Goal: Information Seeking & Learning: Learn about a topic

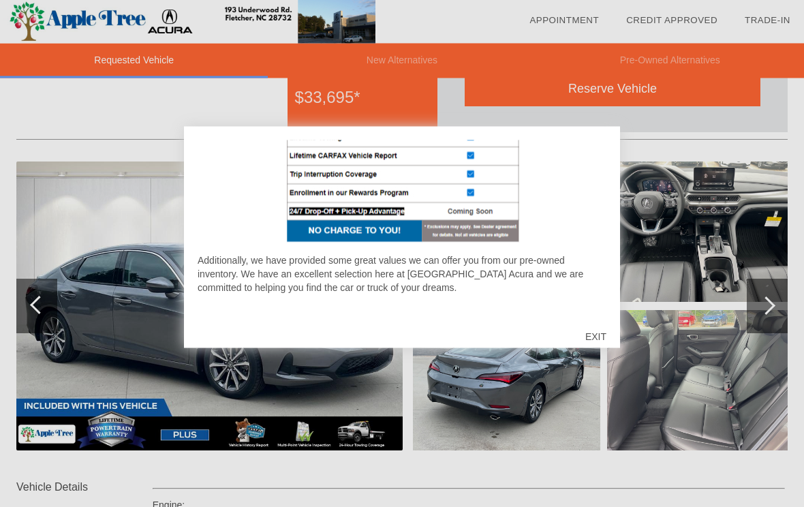
scroll to position [91, 0]
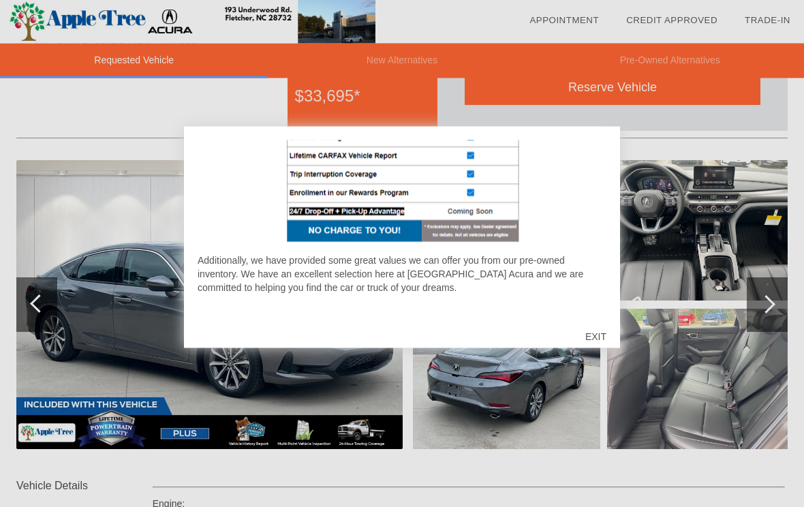
click at [598, 351] on div "EXIT" at bounding box center [595, 336] width 48 height 41
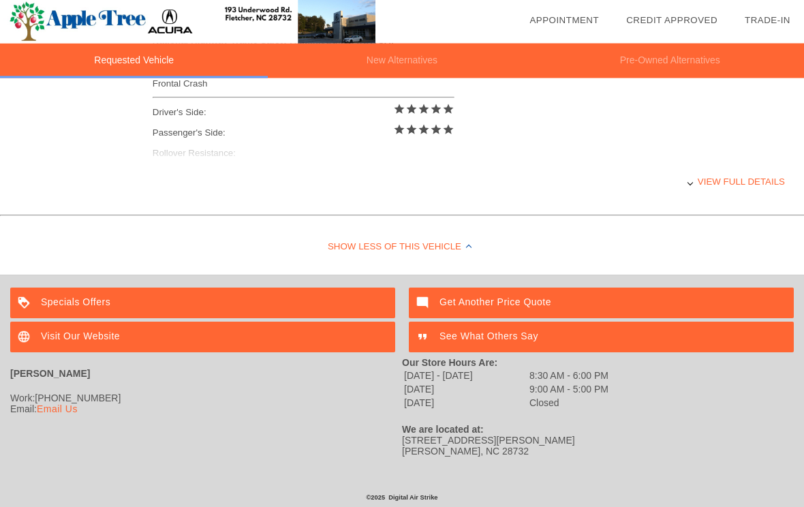
scroll to position [640, 0]
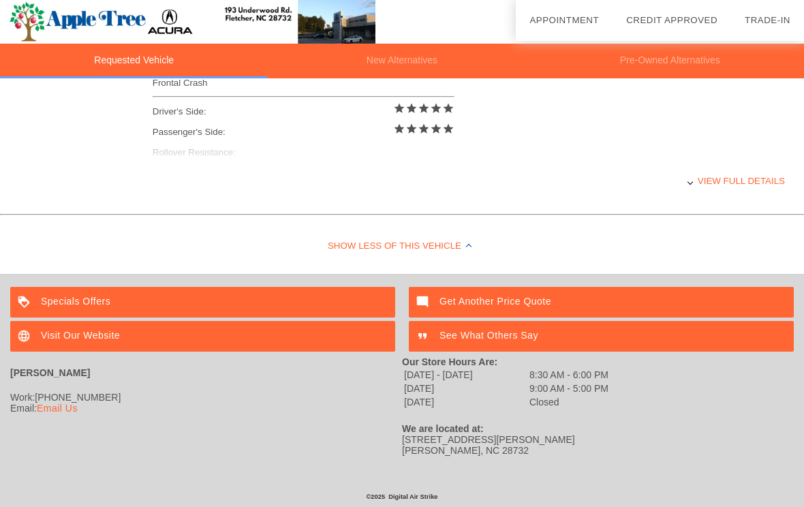
click at [721, 191] on div "View full details" at bounding box center [469, 180] width 632 height 33
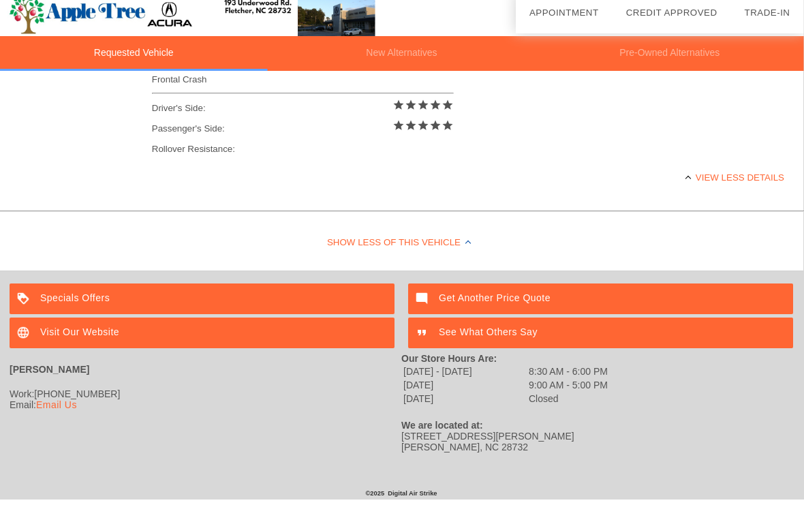
scroll to position [634, 1]
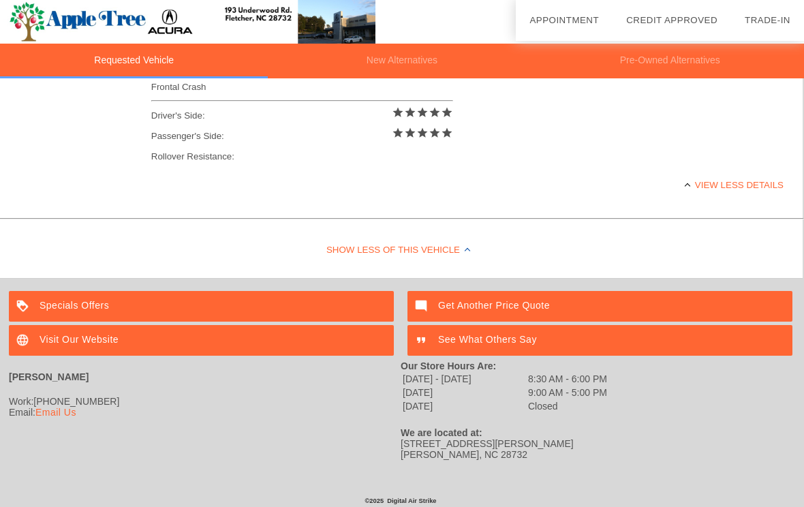
click at [140, 311] on div "Specials Offers" at bounding box center [201, 306] width 385 height 31
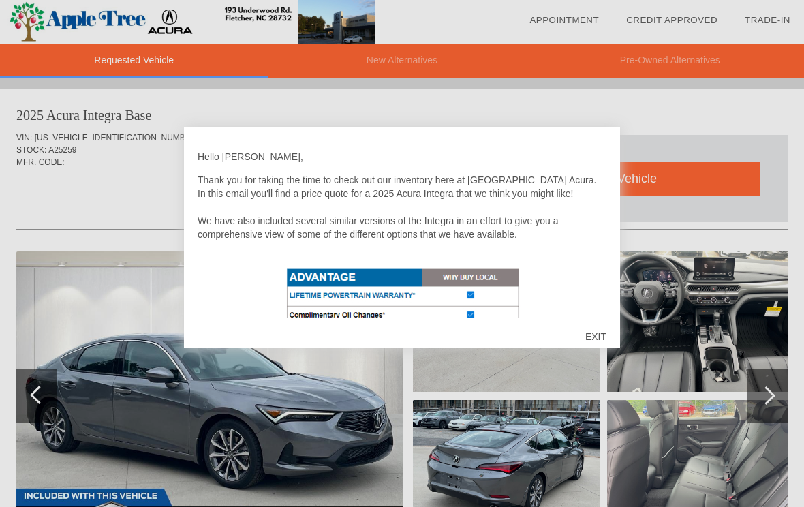
click at [603, 336] on div "EXIT" at bounding box center [595, 336] width 48 height 41
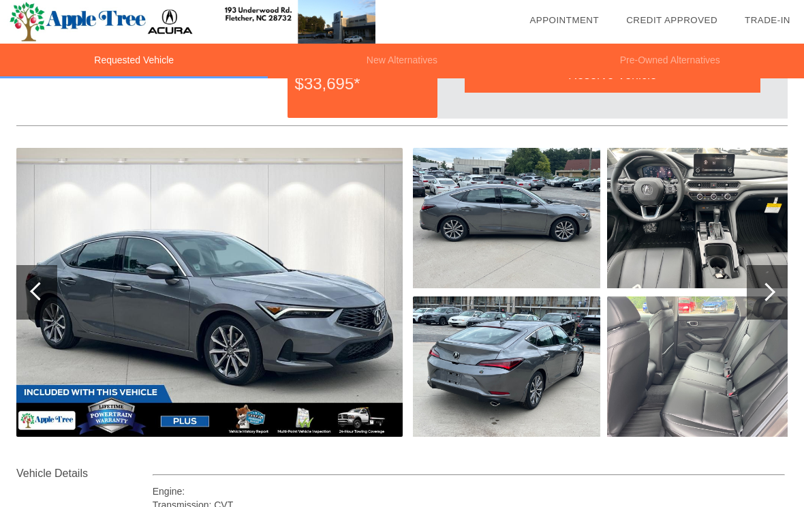
scroll to position [106, 0]
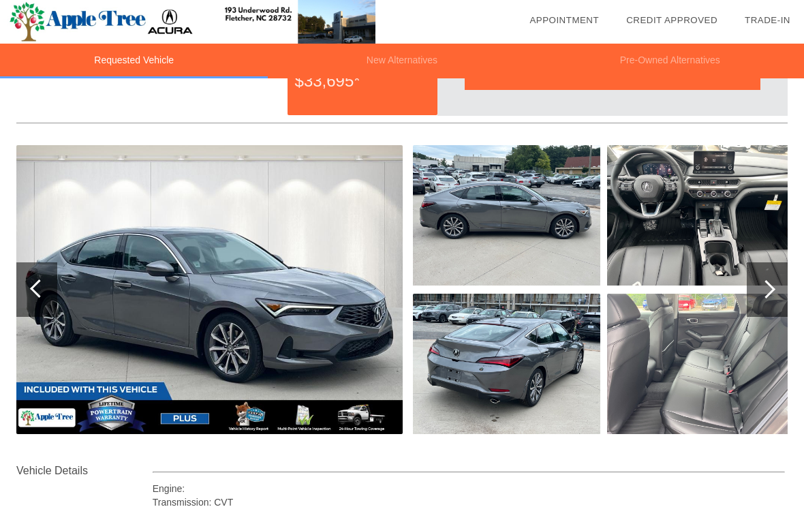
click at [121, 412] on img at bounding box center [209, 289] width 386 height 289
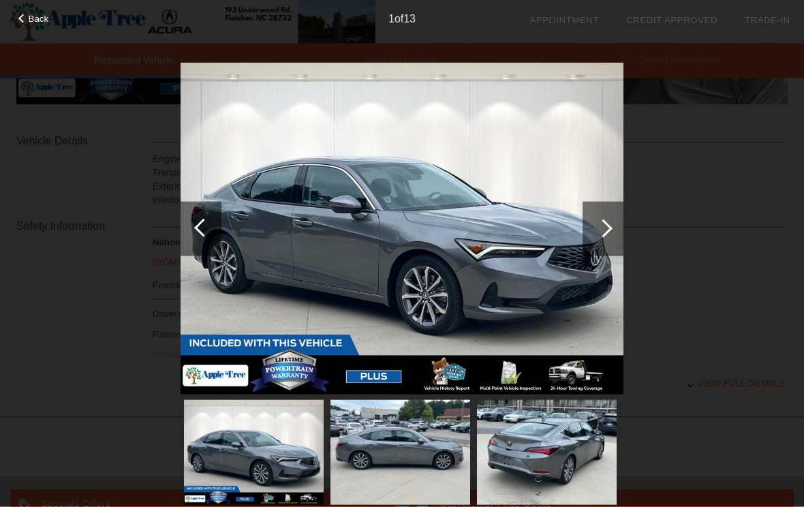
scroll to position [434, 0]
click at [601, 230] on div at bounding box center [603, 228] width 18 height 18
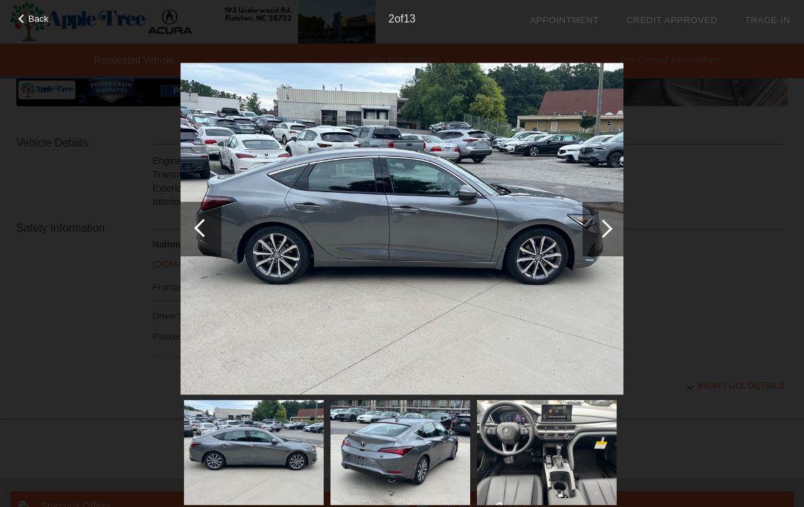
scroll to position [434, 1]
click at [602, 228] on div at bounding box center [603, 228] width 18 height 18
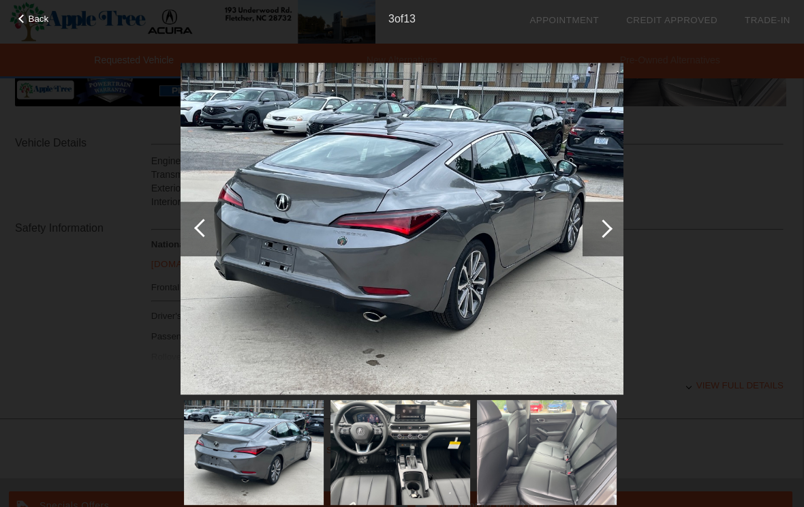
click at [599, 237] on div at bounding box center [602, 229] width 41 height 54
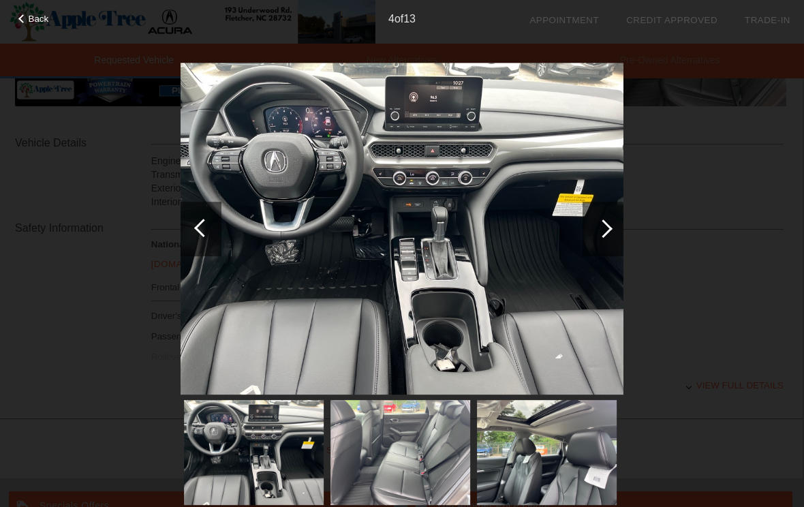
click at [603, 243] on div at bounding box center [602, 229] width 41 height 54
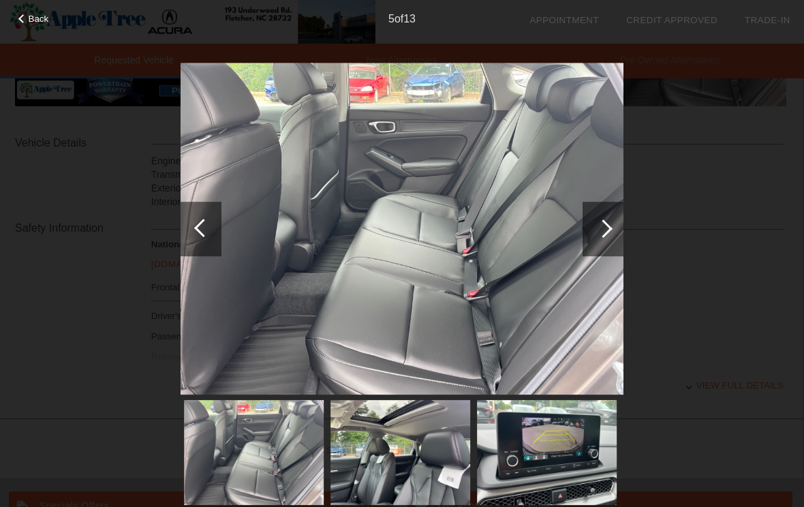
click at [605, 242] on div at bounding box center [602, 229] width 41 height 54
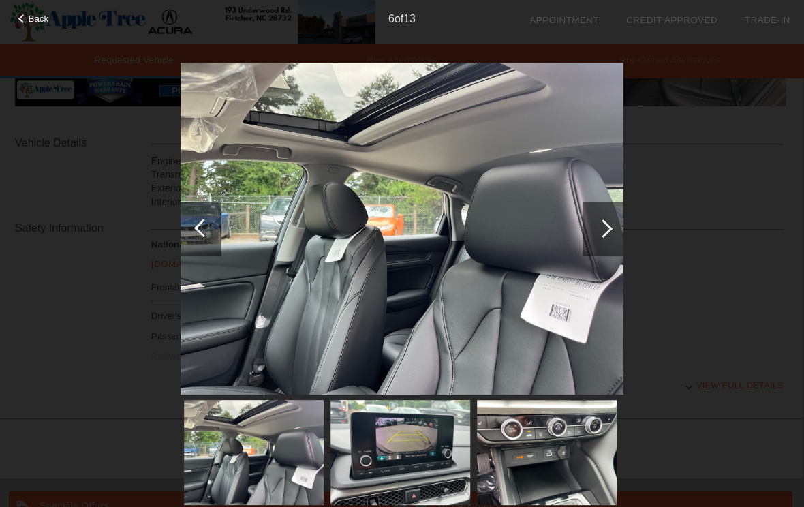
click at [605, 235] on div at bounding box center [603, 228] width 18 height 18
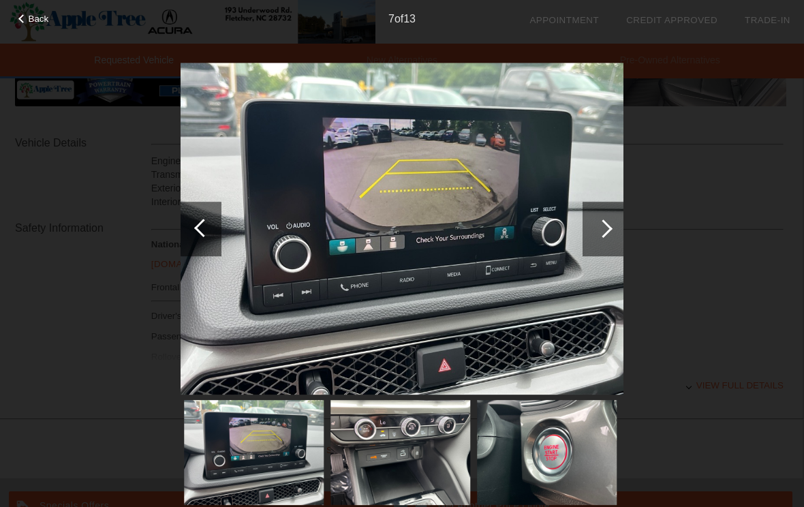
click at [605, 238] on div at bounding box center [602, 229] width 41 height 54
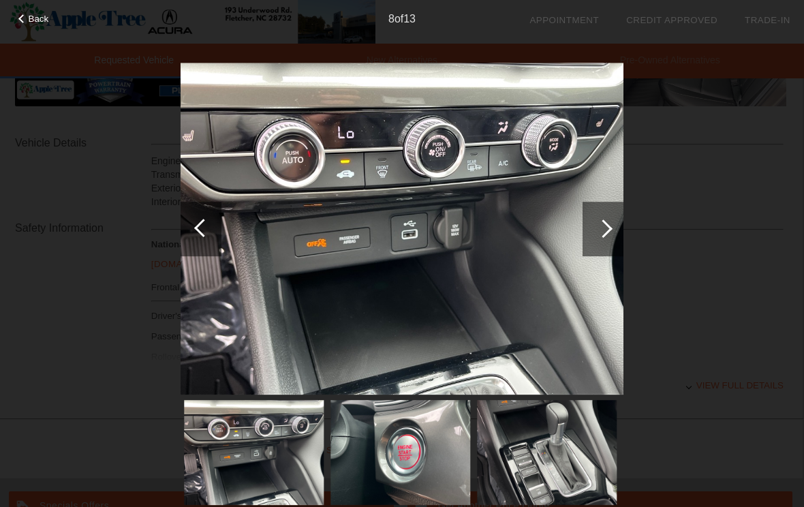
click at [594, 230] on div at bounding box center [602, 229] width 41 height 54
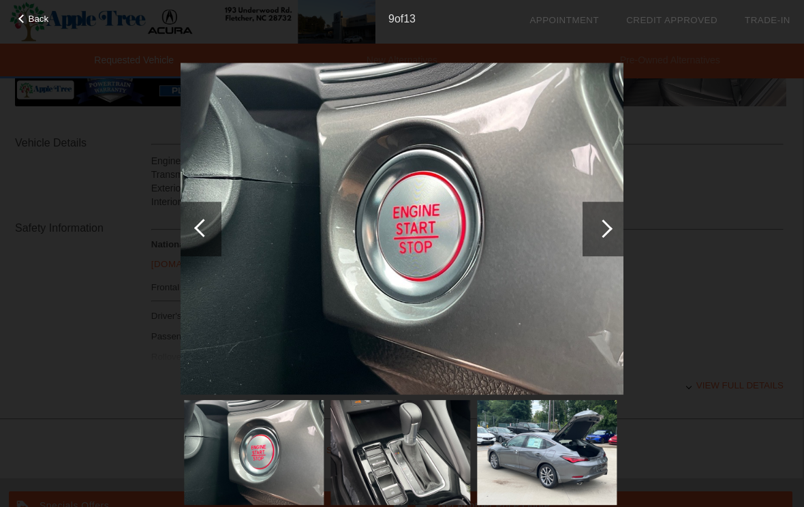
click at [594, 240] on div at bounding box center [602, 229] width 41 height 54
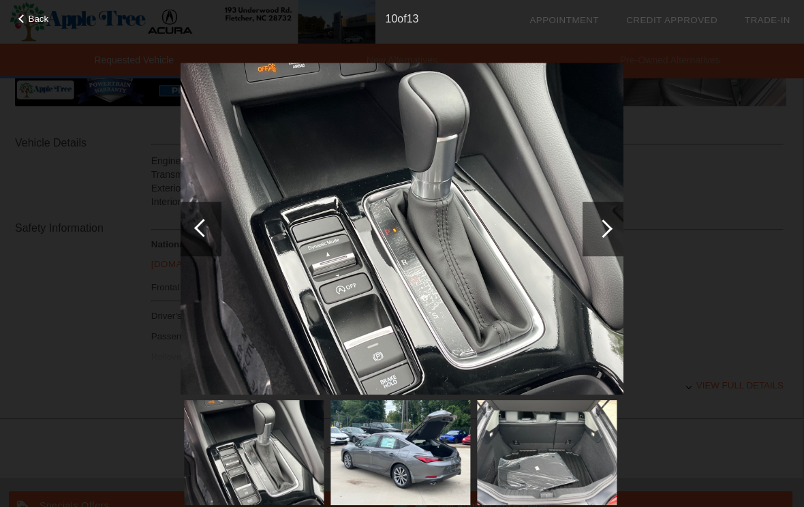
click at [606, 235] on div at bounding box center [602, 229] width 41 height 54
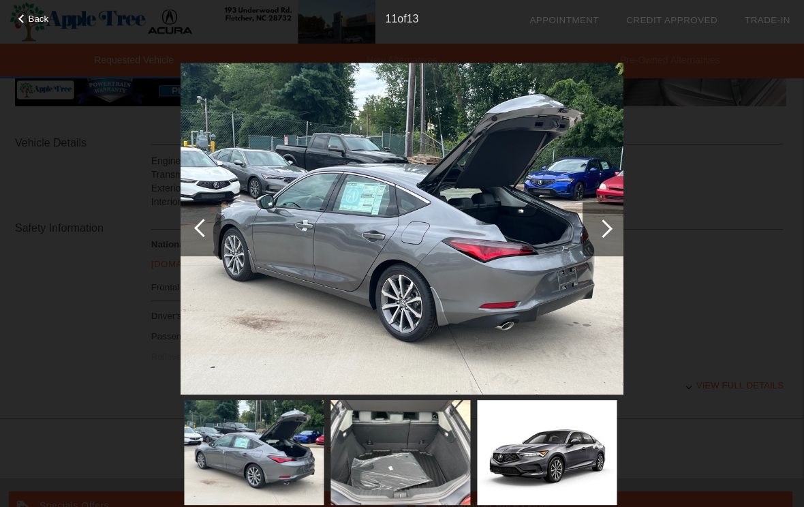
click at [415, 472] on img at bounding box center [400, 452] width 140 height 105
click at [608, 232] on div at bounding box center [603, 228] width 18 height 18
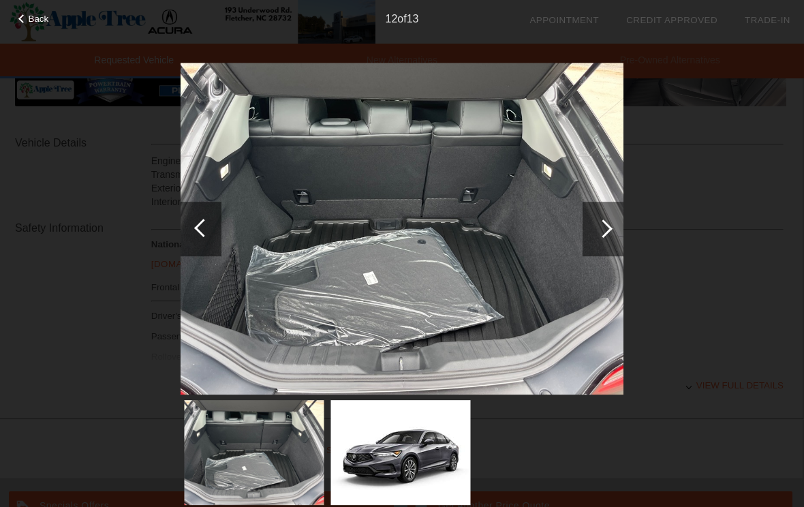
click at [613, 231] on div at bounding box center [602, 229] width 41 height 54
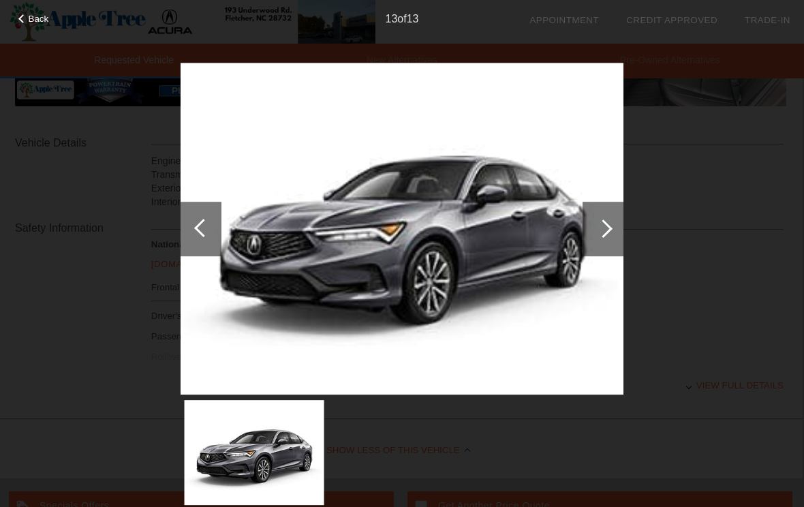
click at [610, 235] on div at bounding box center [602, 229] width 41 height 54
click at [611, 238] on div at bounding box center [602, 229] width 41 height 54
click at [608, 227] on div at bounding box center [603, 228] width 18 height 18
click at [605, 236] on div at bounding box center [602, 229] width 41 height 54
click at [597, 232] on div at bounding box center [602, 229] width 41 height 54
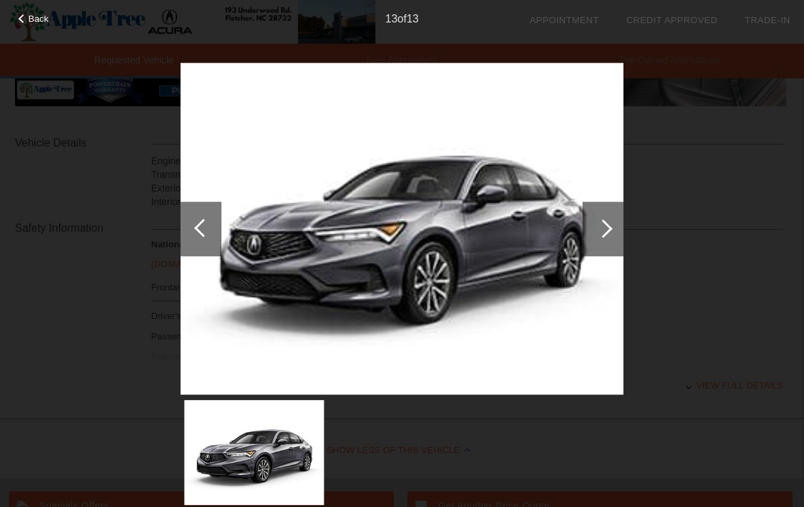
click at [30, 15] on span "Back" at bounding box center [39, 19] width 20 height 10
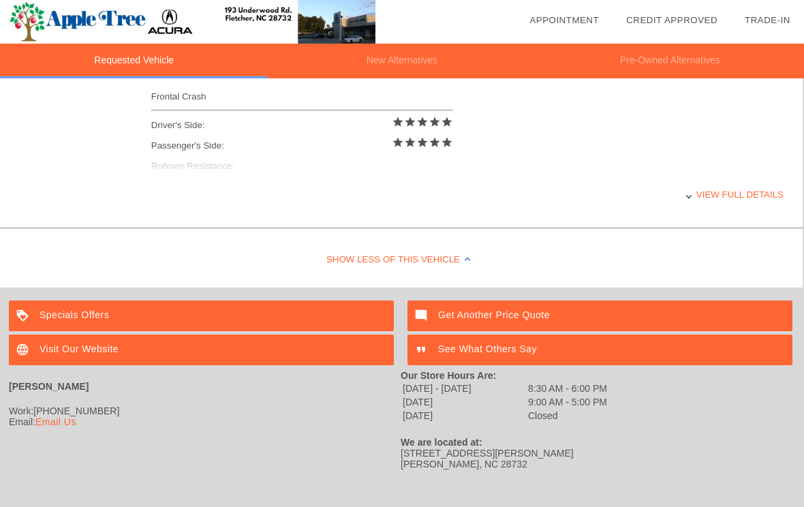
scroll to position [631, 1]
